Goal: Information Seeking & Learning: Understand process/instructions

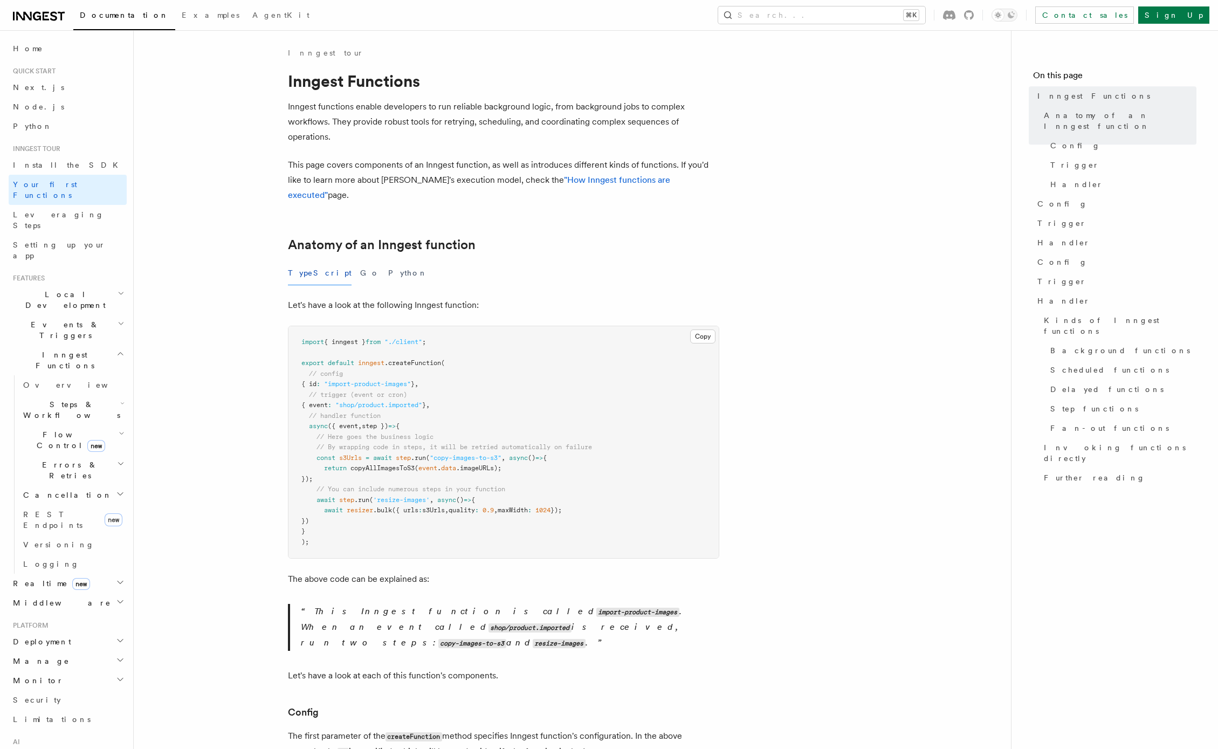
scroll to position [774, 0]
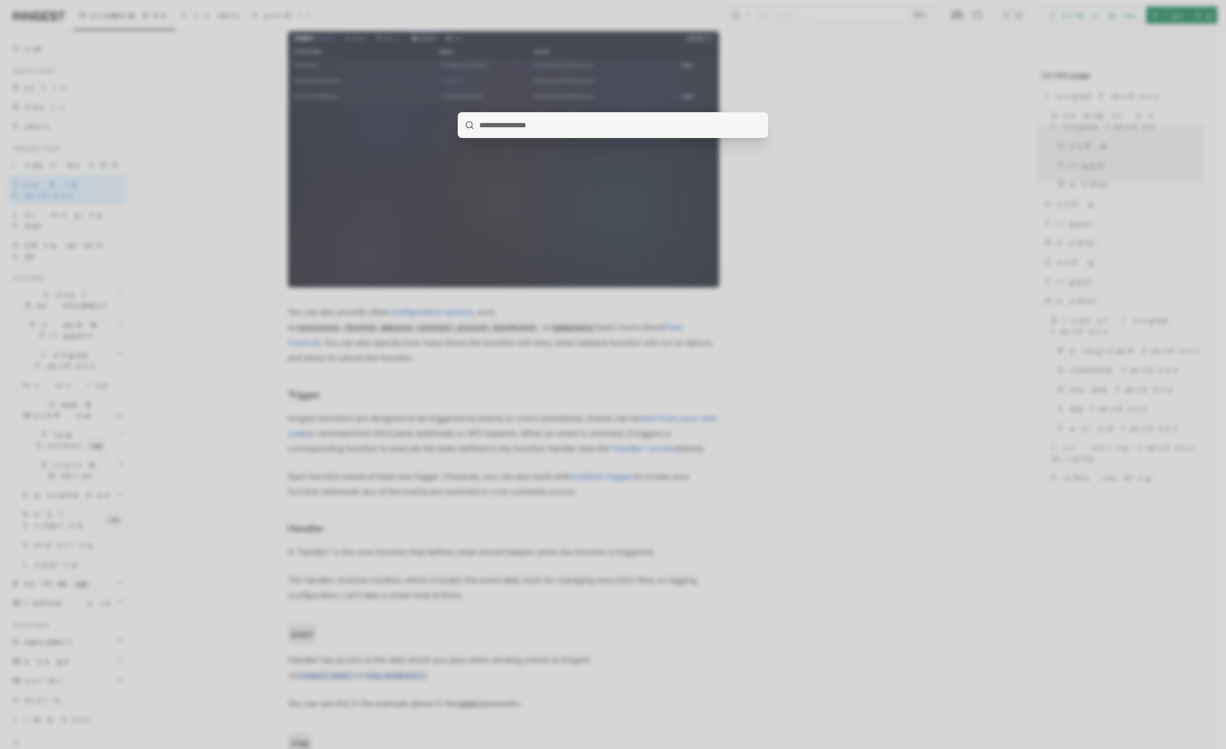
type input "**********"
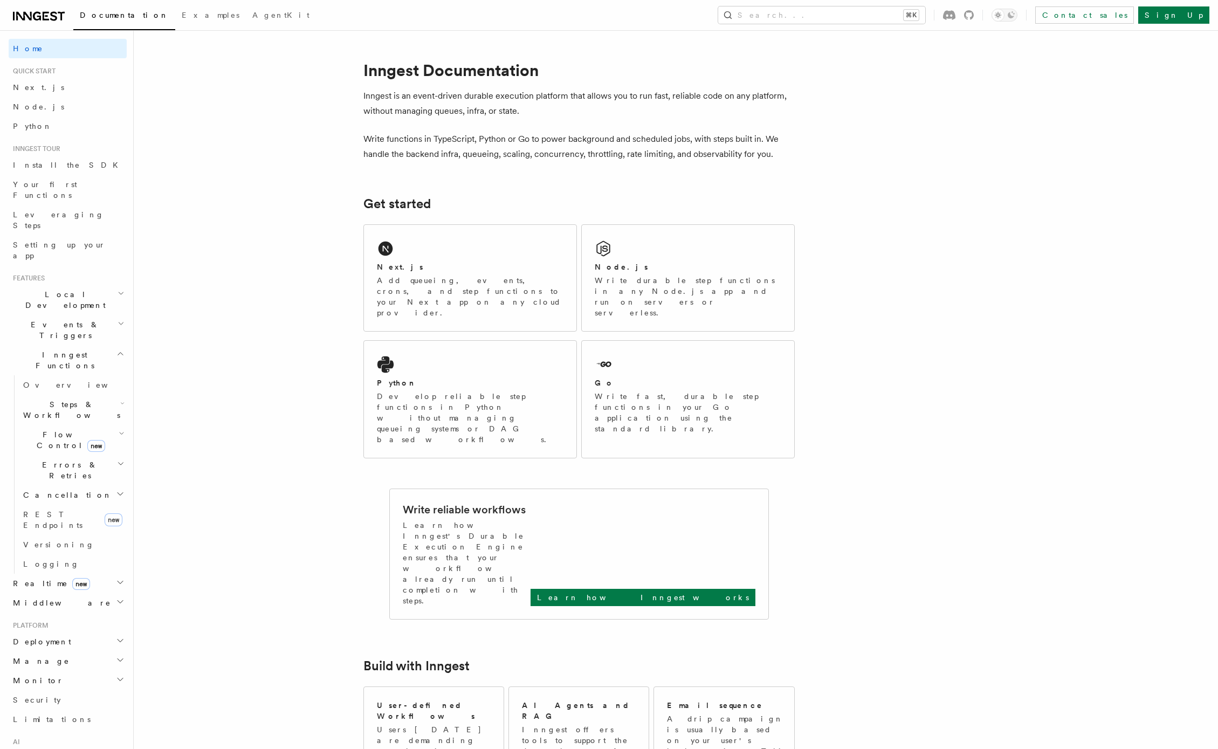
click at [463, 267] on div "Next.js" at bounding box center [470, 267] width 187 height 11
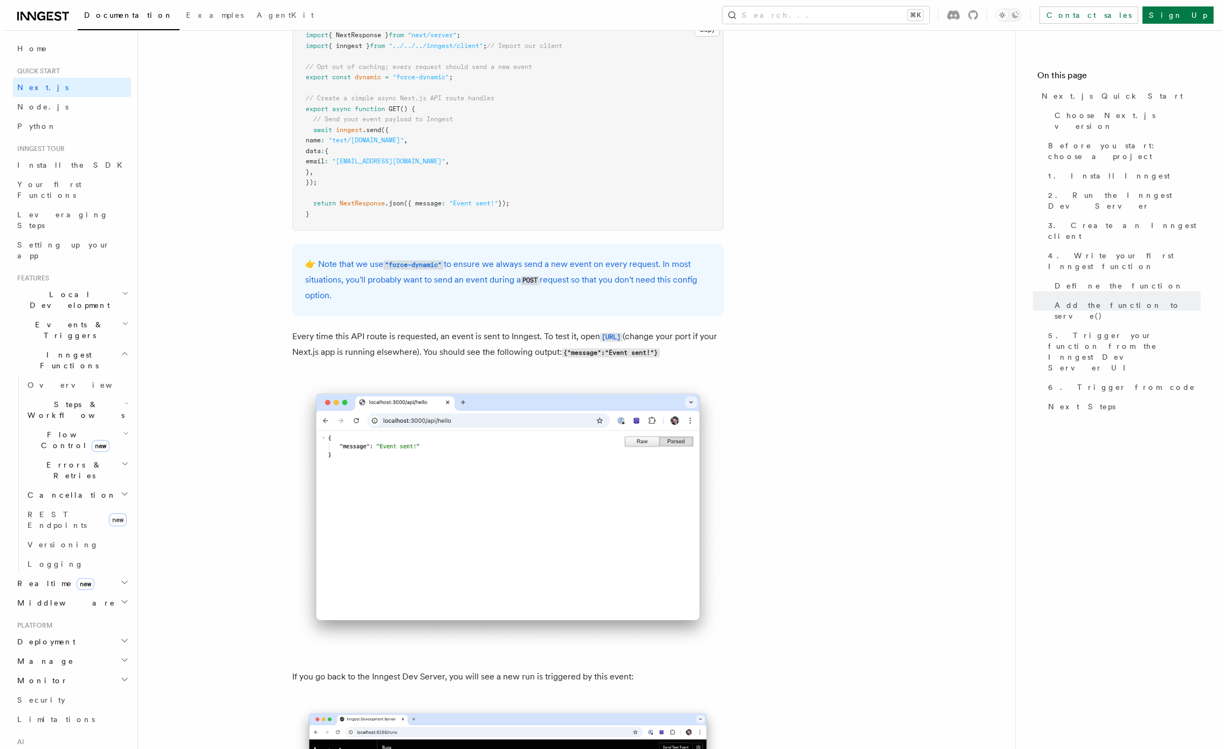
scroll to position [6089, 0]
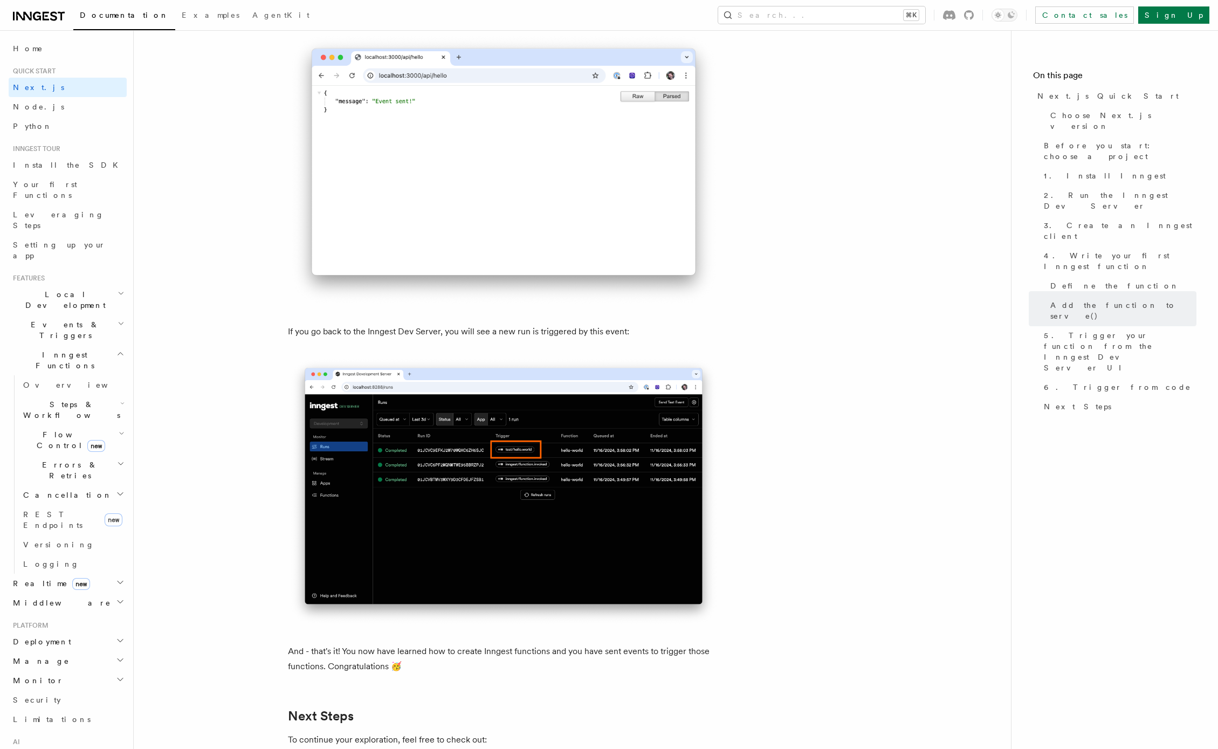
click at [816, 18] on button "Search... ⌘K" at bounding box center [821, 14] width 207 height 17
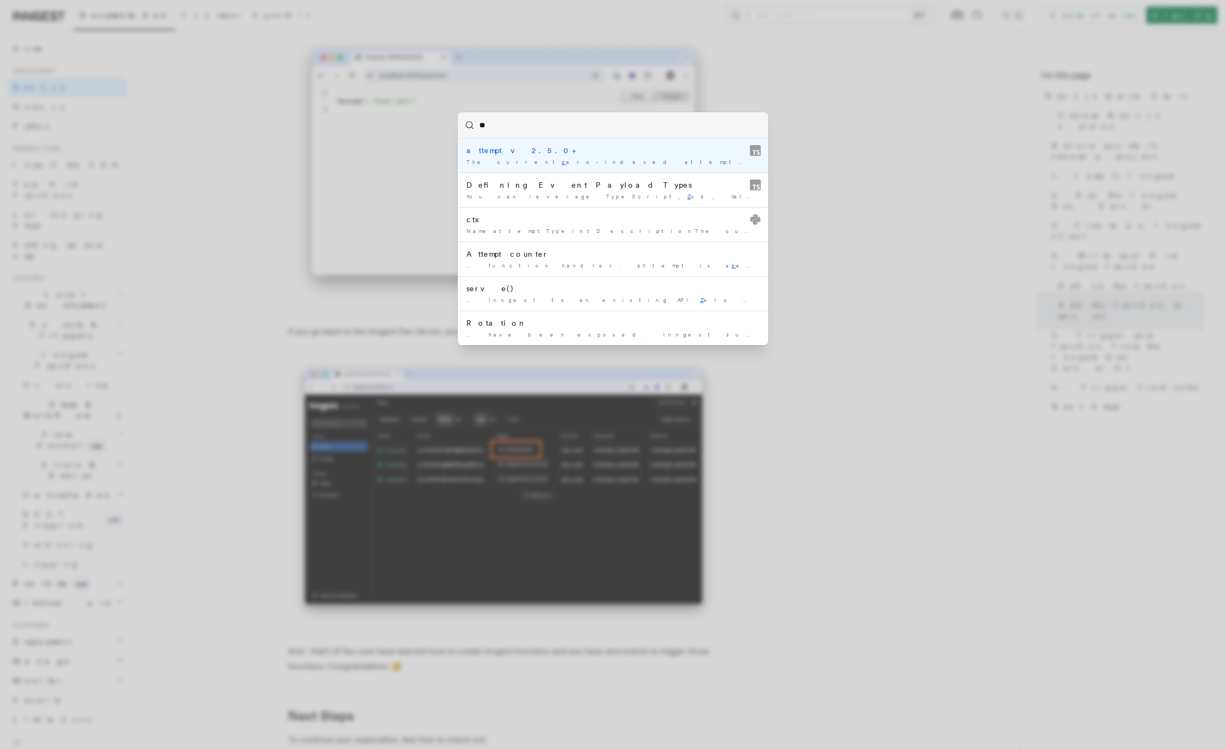
type input "***"
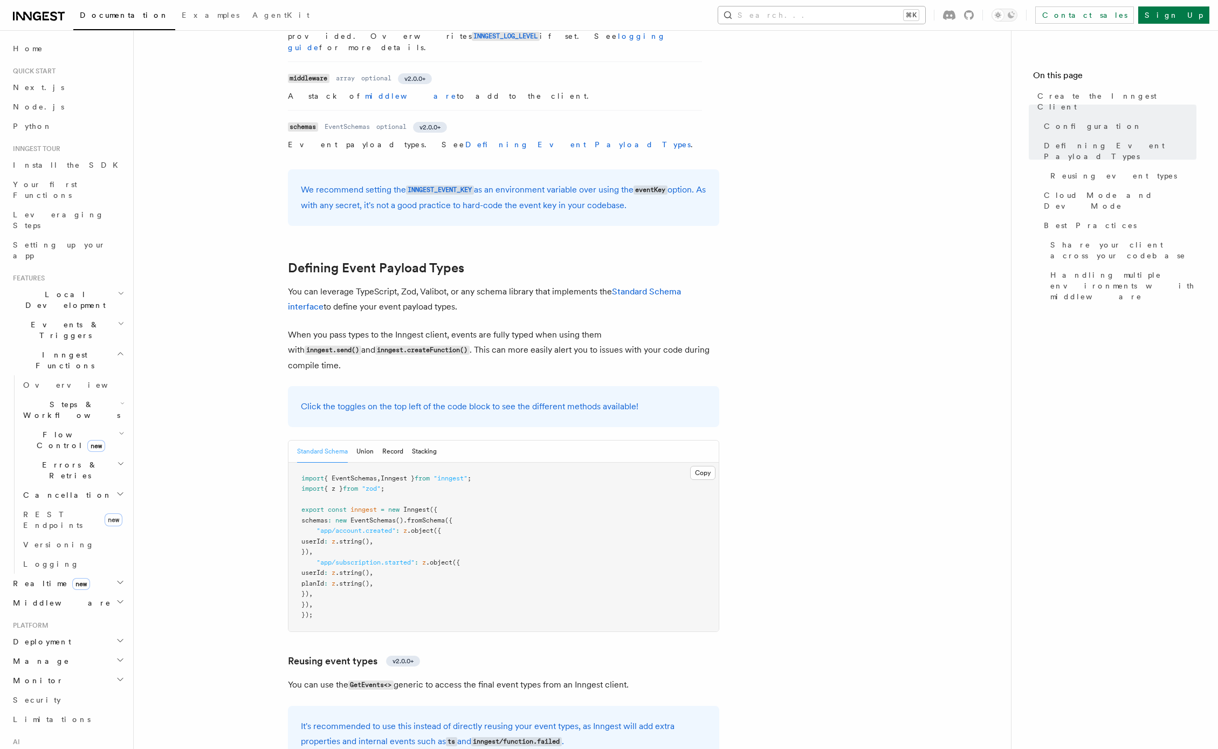
scroll to position [875, 0]
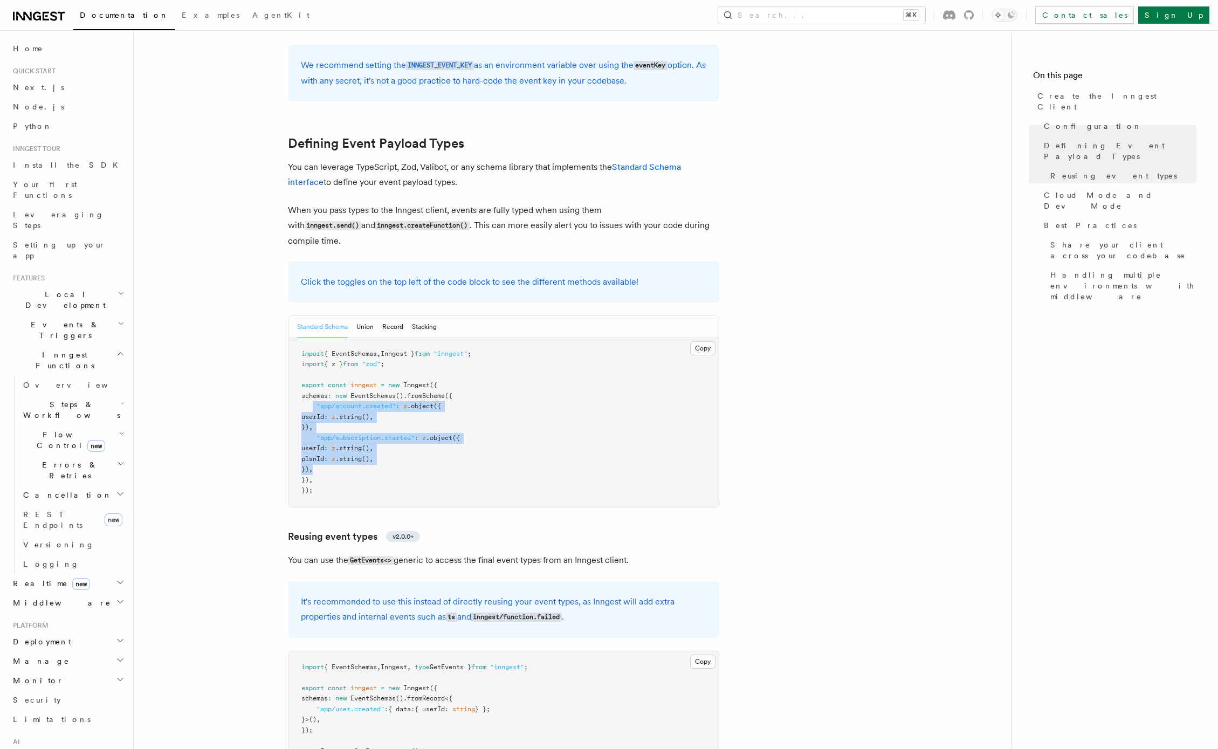
drag, startPoint x: 312, startPoint y: 308, endPoint x: 447, endPoint y: 368, distance: 148.0
click at [447, 368] on pre "import { EventSchemas , Inngest } from "inngest" ; import { z } from "zod" ; ex…" at bounding box center [504, 422] width 430 height 169
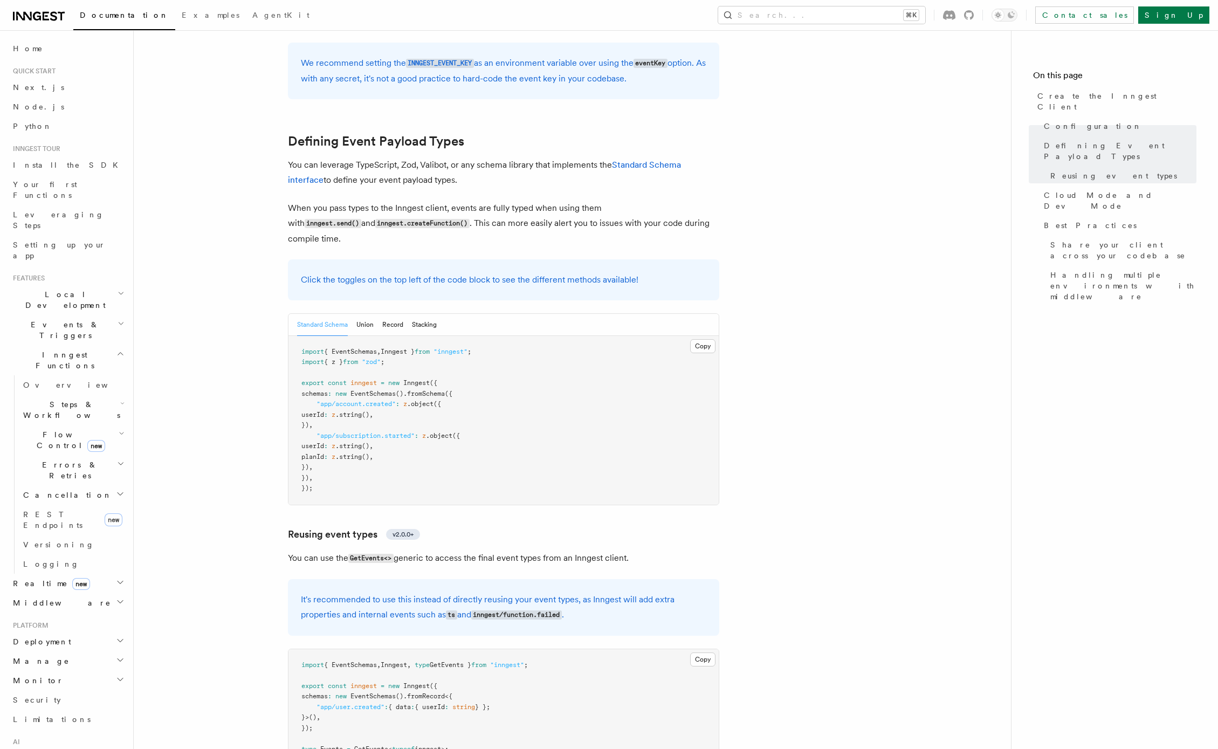
scroll to position [896, 0]
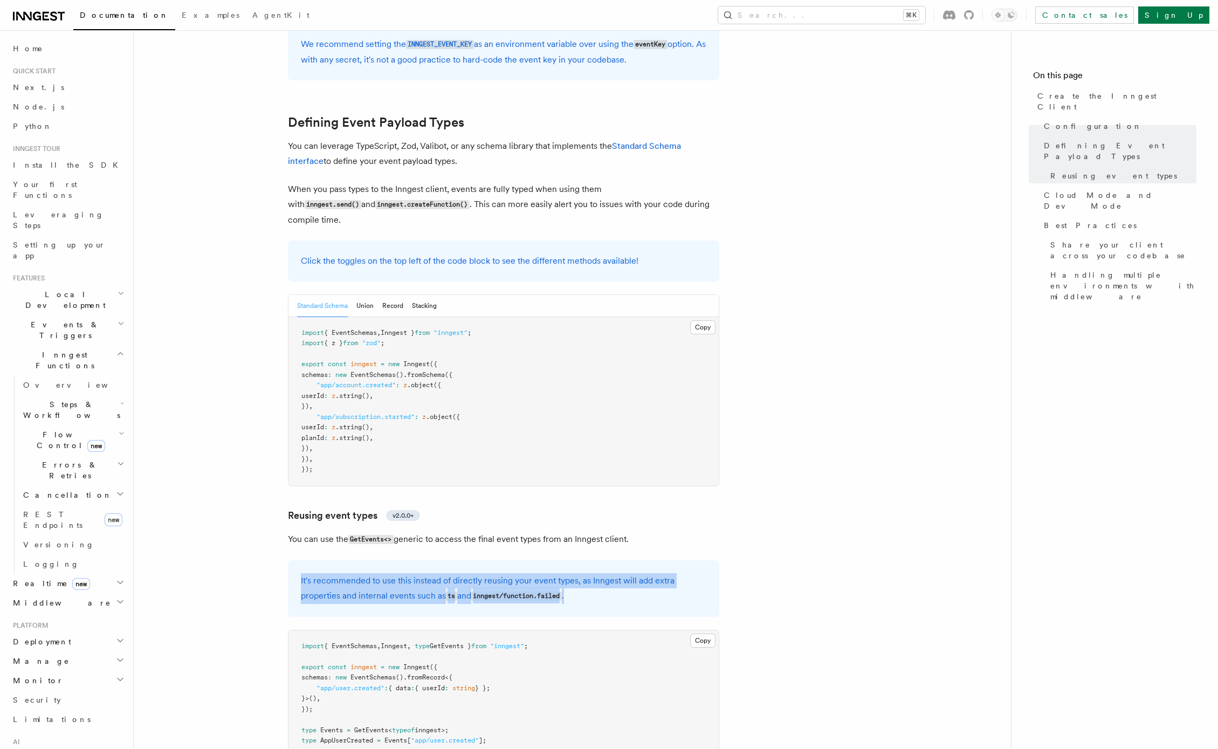
drag, startPoint x: 300, startPoint y: 486, endPoint x: 637, endPoint y: 493, distance: 337.7
click at [637, 560] on div "It's recommended to use this instead of directly reusing your event types, as I…" at bounding box center [503, 588] width 431 height 57
click at [637, 573] on p "It's recommended to use this instead of directly reusing your event types, as I…" at bounding box center [504, 588] width 406 height 31
drag, startPoint x: 639, startPoint y: 502, endPoint x: 251, endPoint y: 482, distance: 387.7
click at [251, 482] on article "References TypeScript SDK Create the Inngest Client The Inngest client object i…" at bounding box center [572, 578] width 843 height 2853
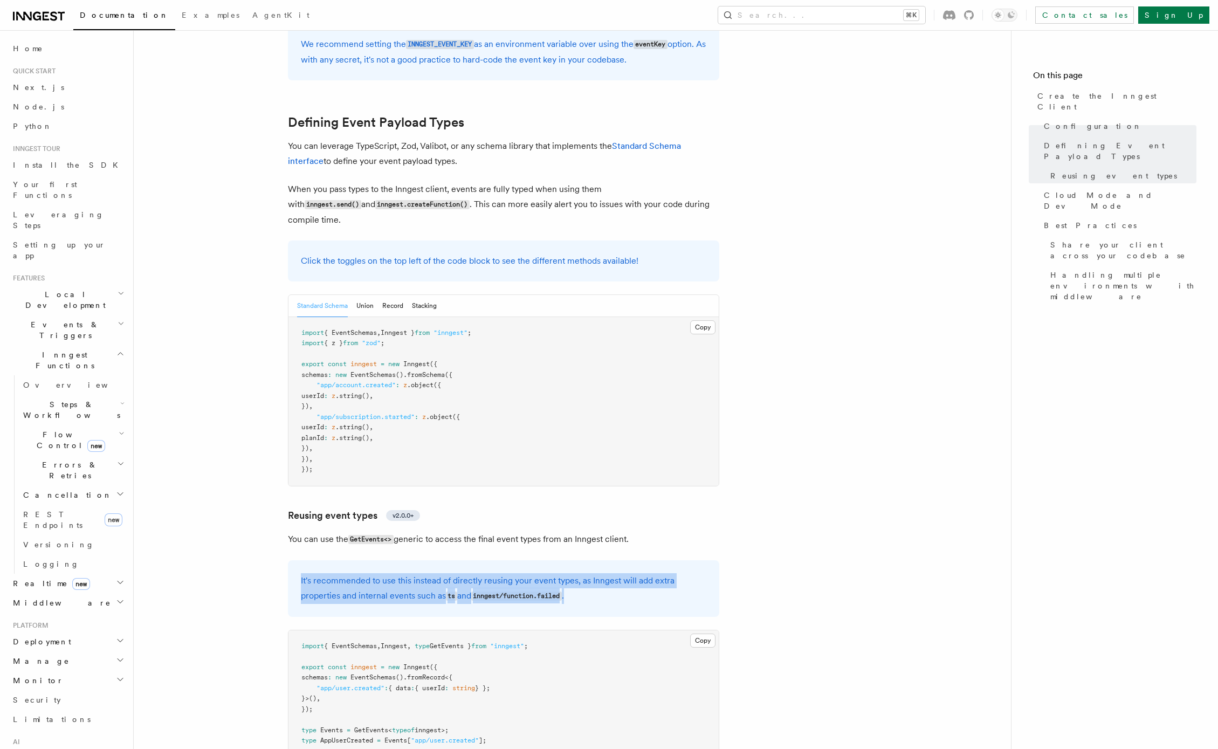
click at [242, 498] on article "References TypeScript SDK Create the Inngest Client The Inngest client object i…" at bounding box center [572, 578] width 843 height 2853
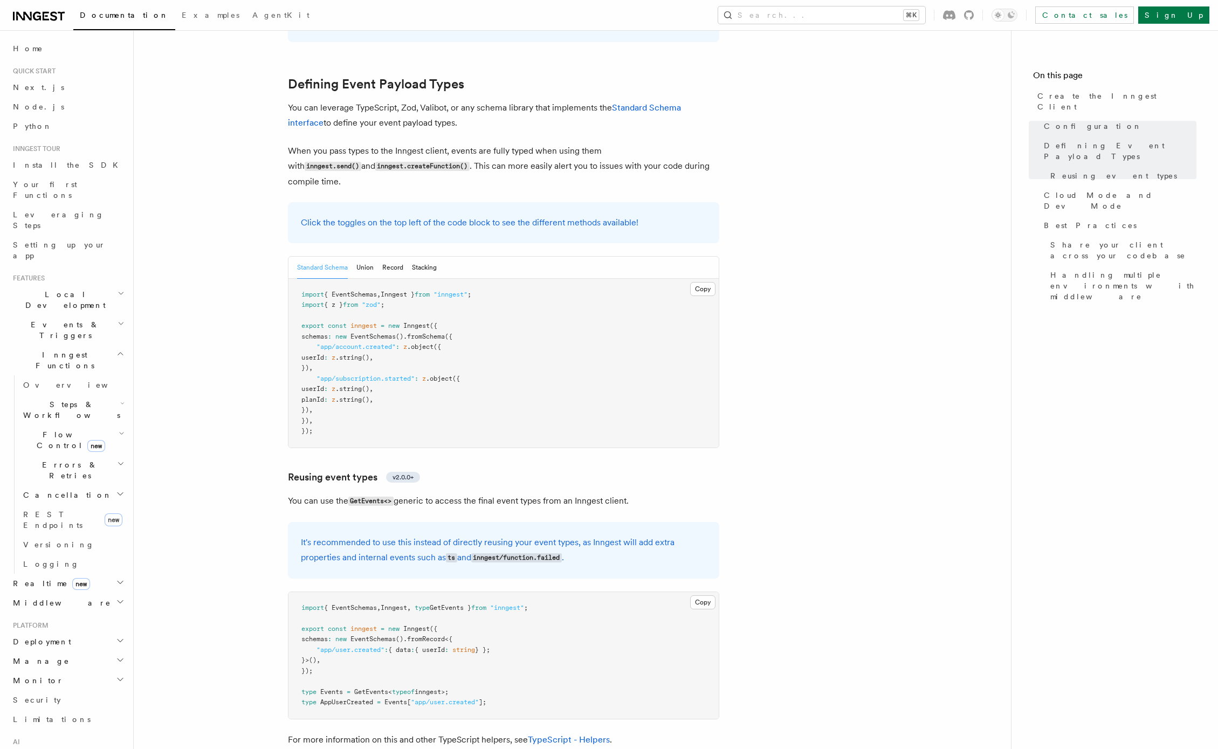
scroll to position [824, 0]
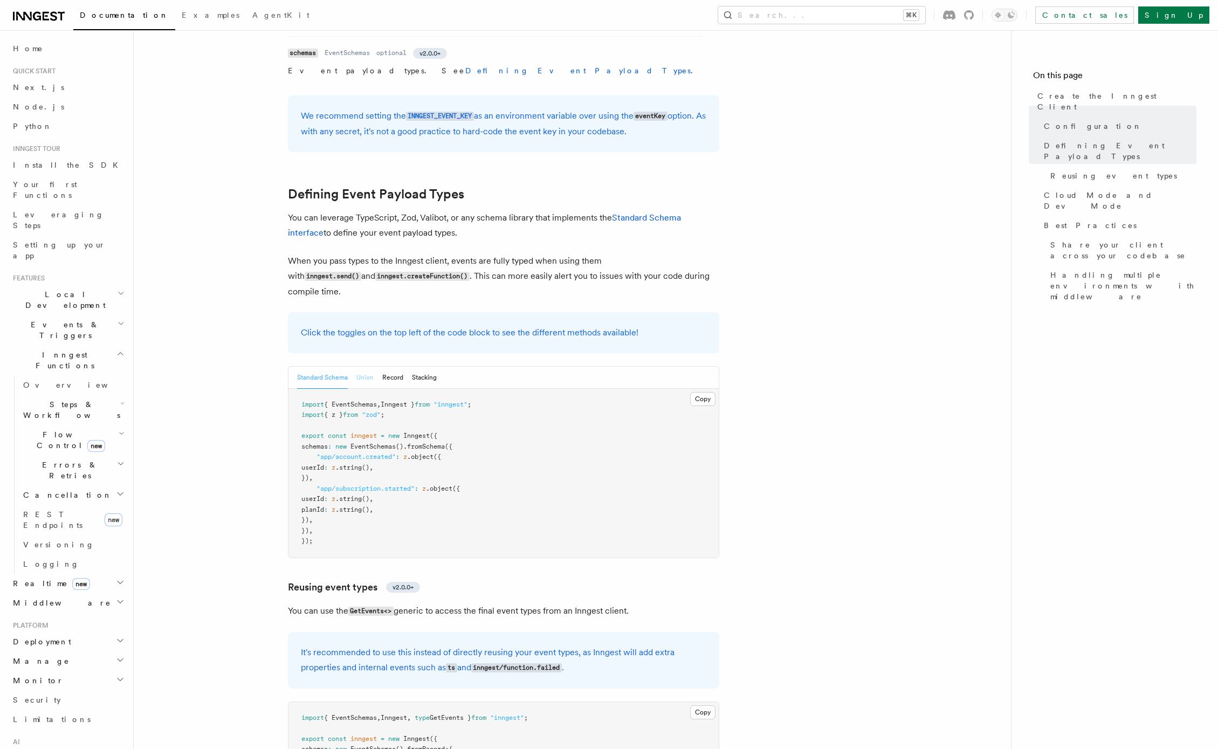
click at [361, 367] on button "Union" at bounding box center [364, 378] width 17 height 22
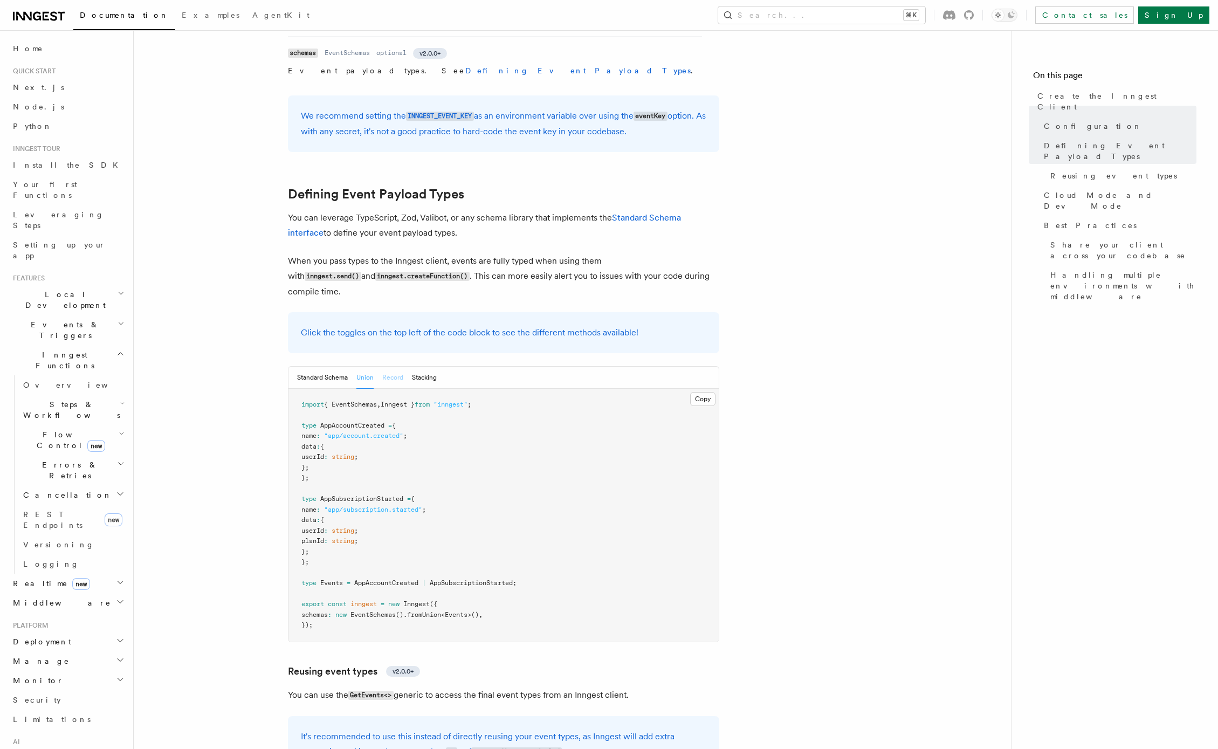
click at [393, 367] on button "Record" at bounding box center [392, 378] width 21 height 22
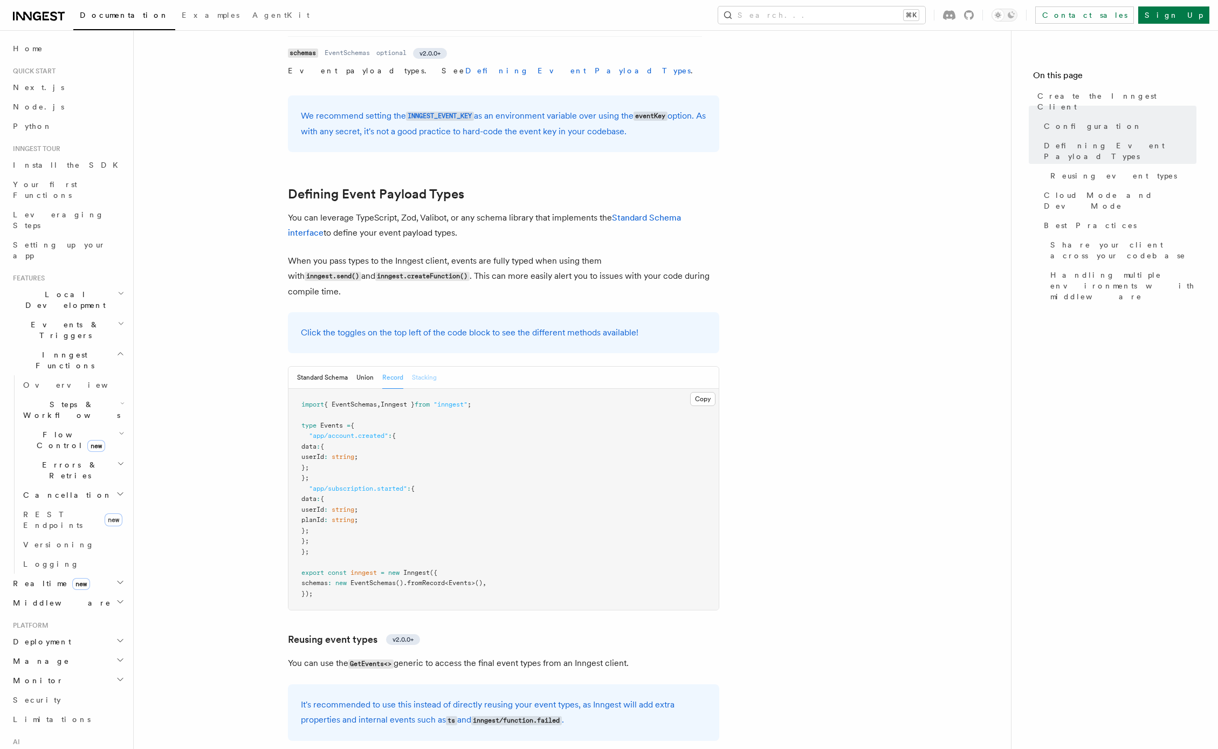
click at [436, 367] on button "Stacking" at bounding box center [424, 378] width 25 height 22
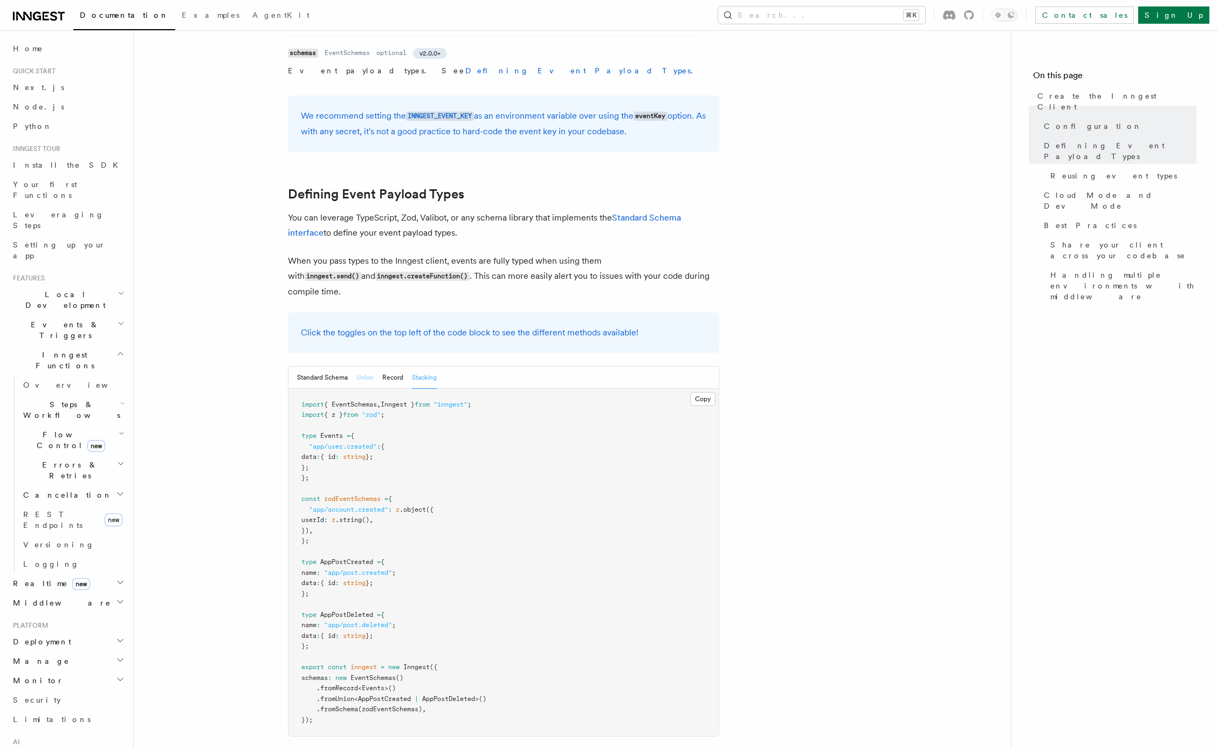
click at [368, 367] on button "Union" at bounding box center [364, 378] width 17 height 22
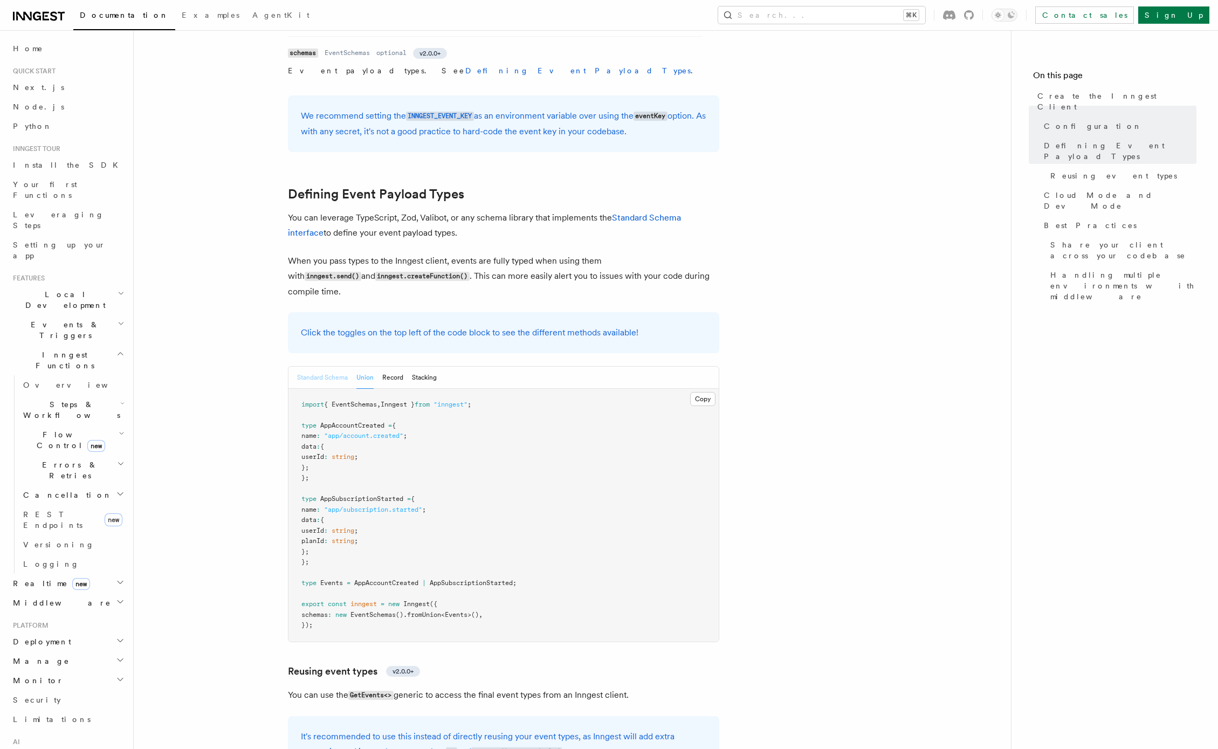
click at [329, 367] on button "Standard Schema" at bounding box center [322, 378] width 51 height 22
